Goal: Task Accomplishment & Management: Manage account settings

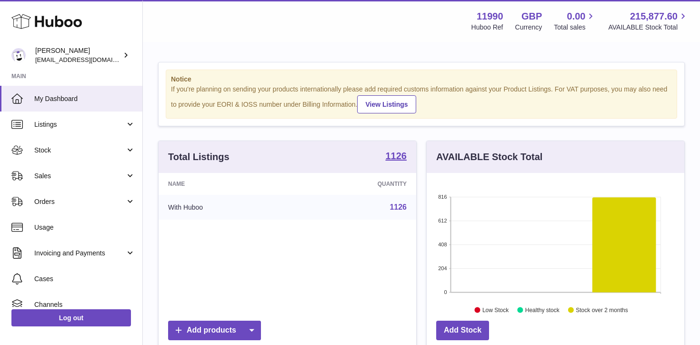
scroll to position [149, 258]
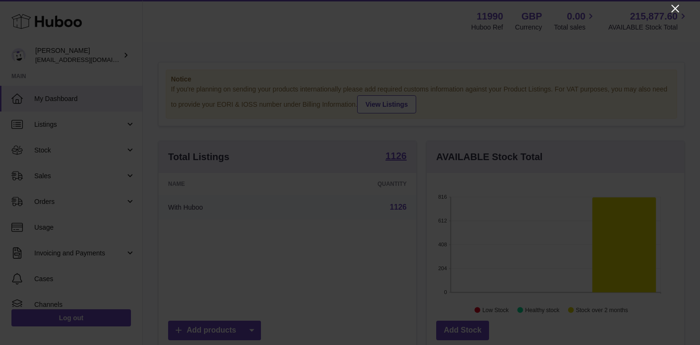
click at [674, 10] on icon "Close" at bounding box center [675, 8] width 11 height 11
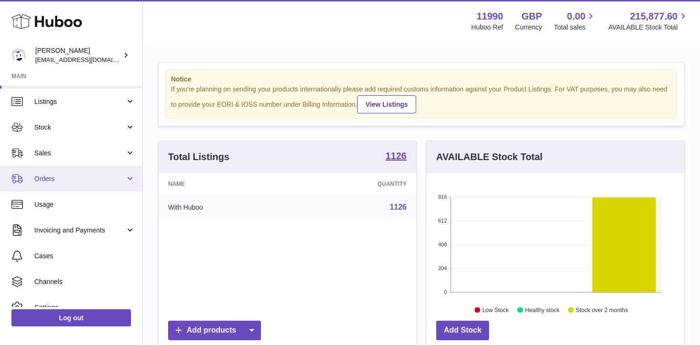
scroll to position [28, 0]
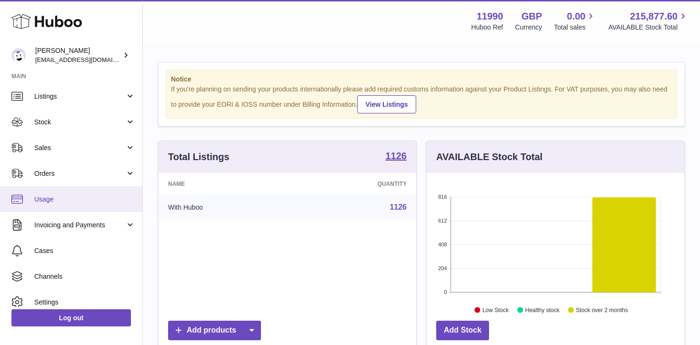
click at [81, 200] on span "Usage" at bounding box center [84, 199] width 101 height 9
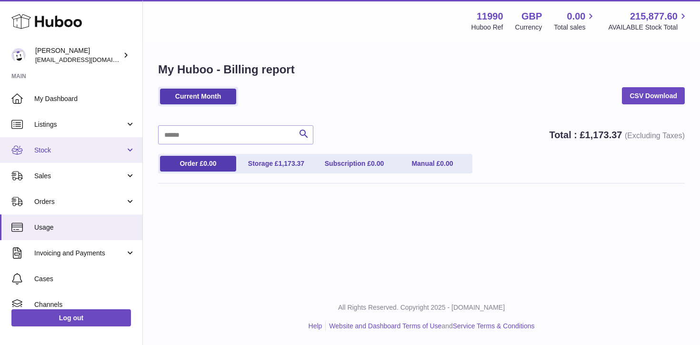
click at [94, 151] on span "Stock" at bounding box center [79, 150] width 91 height 9
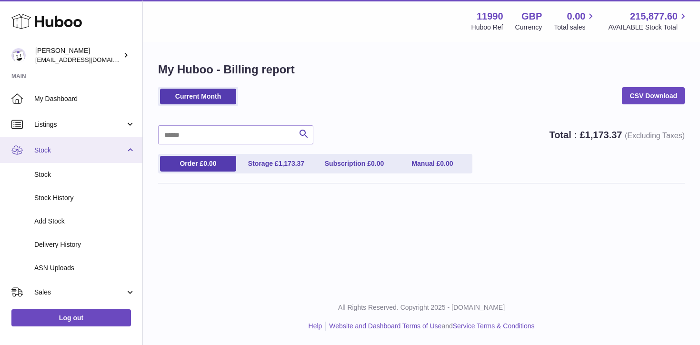
click at [94, 151] on span "Stock" at bounding box center [79, 150] width 91 height 9
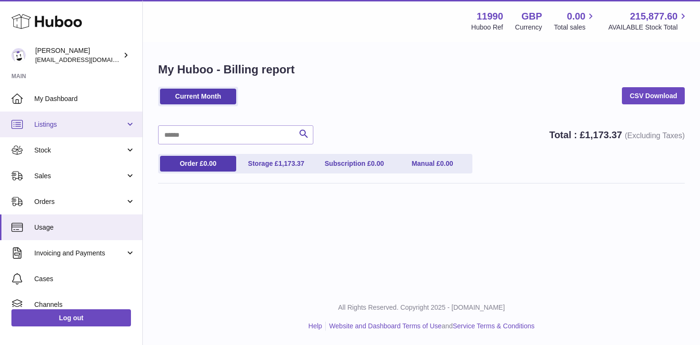
click at [101, 124] on span "Listings" at bounding box center [79, 124] width 91 height 9
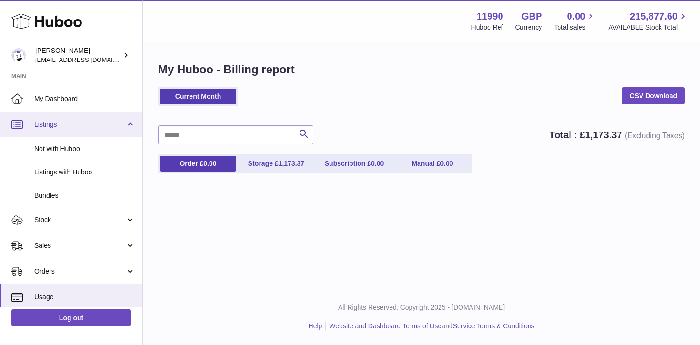
click at [101, 124] on span "Listings" at bounding box center [79, 124] width 91 height 9
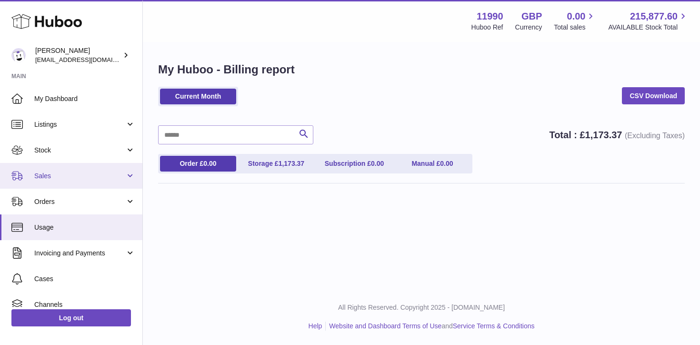
click at [91, 171] on link "Sales" at bounding box center [71, 176] width 142 height 26
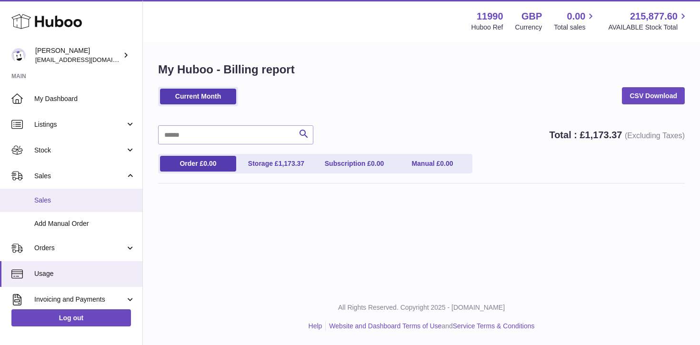
click at [87, 202] on span "Sales" at bounding box center [84, 200] width 101 height 9
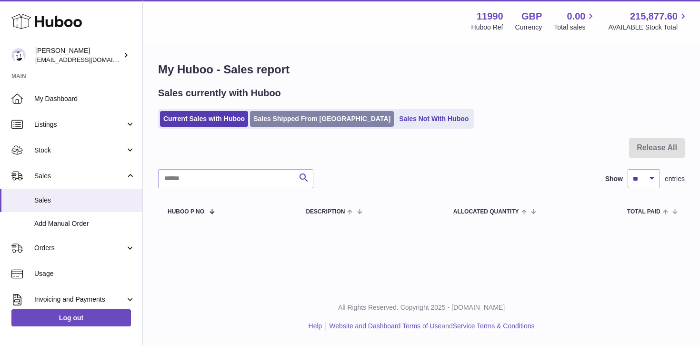
click at [308, 117] on link "Sales Shipped From [GEOGRAPHIC_DATA]" at bounding box center [322, 119] width 144 height 16
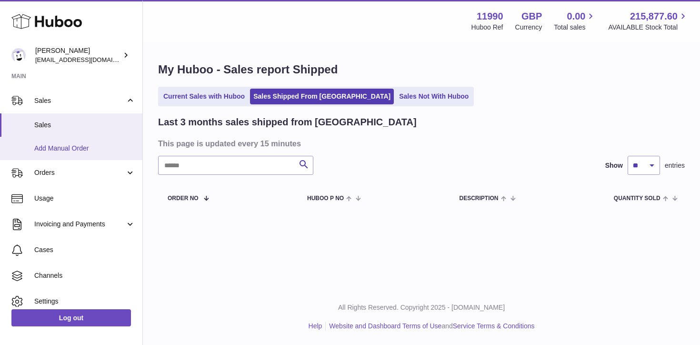
scroll to position [109, 0]
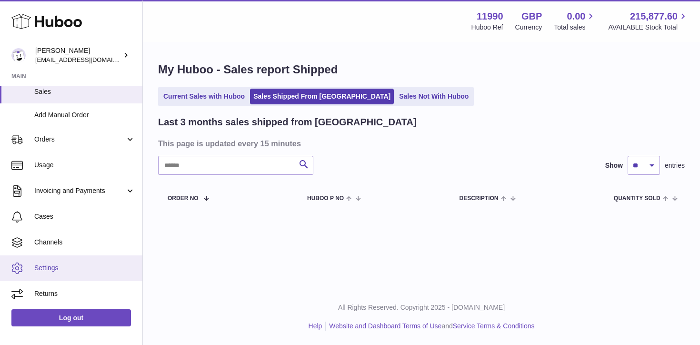
click at [66, 271] on span "Settings" at bounding box center [84, 267] width 101 height 9
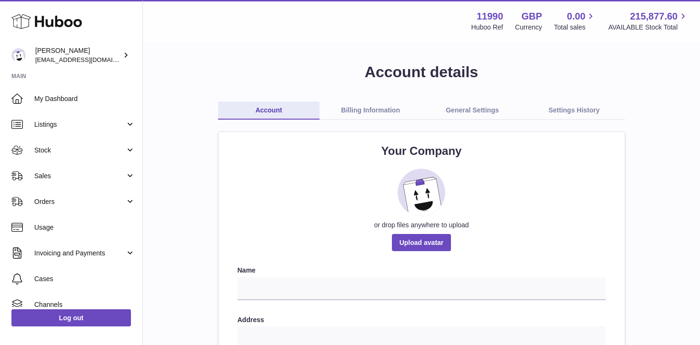
click at [381, 111] on link "Billing Information" at bounding box center [371, 110] width 102 height 18
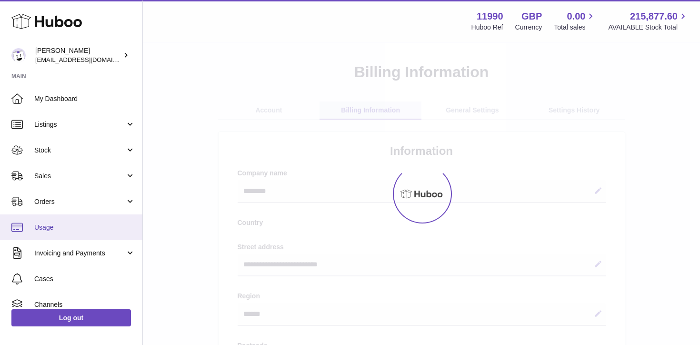
select select "**"
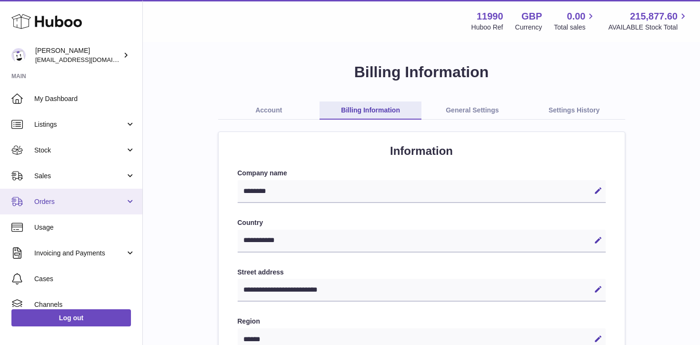
click at [81, 201] on span "Orders" at bounding box center [79, 201] width 91 height 9
